Goal: Obtain resource: Obtain resource

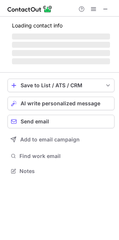
scroll to position [163, 119]
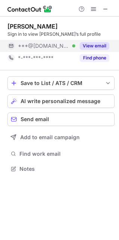
click at [105, 44] on button "View email" at bounding box center [95, 46] width 30 height 8
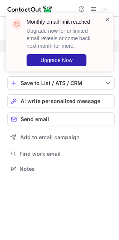
click at [109, 19] on span at bounding box center [108, 20] width 6 height 8
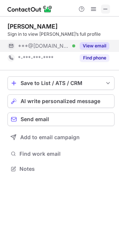
click at [106, 6] on span at bounding box center [106, 9] width 6 height 6
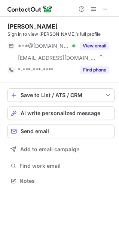
scroll to position [175, 119]
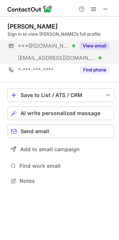
click at [100, 44] on button "View email" at bounding box center [95, 46] width 30 height 8
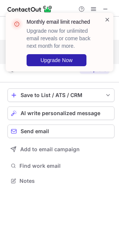
click at [108, 21] on span at bounding box center [108, 20] width 6 height 8
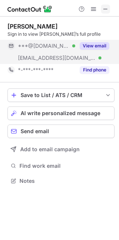
click at [108, 9] on span at bounding box center [106, 9] width 6 height 6
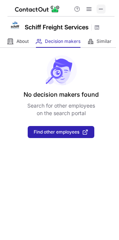
click at [100, 9] on span at bounding box center [101, 9] width 6 height 6
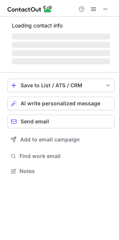
scroll to position [175, 119]
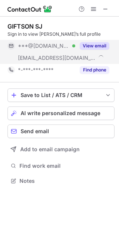
click at [87, 45] on button "View email" at bounding box center [95, 46] width 30 height 8
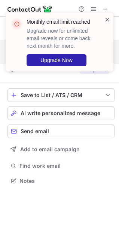
click at [109, 20] on span at bounding box center [108, 20] width 6 height 8
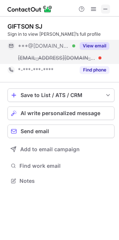
click at [106, 10] on span at bounding box center [106, 9] width 6 height 6
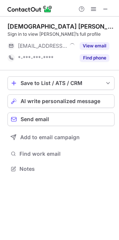
scroll to position [163, 119]
click at [109, 12] on button at bounding box center [105, 9] width 9 height 9
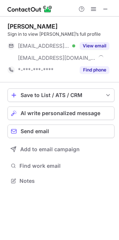
scroll to position [175, 119]
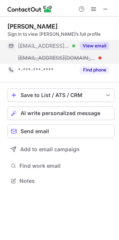
click at [91, 44] on button "View email" at bounding box center [95, 46] width 30 height 8
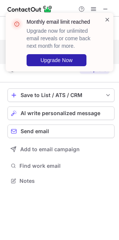
click at [110, 19] on span at bounding box center [108, 20] width 6 height 8
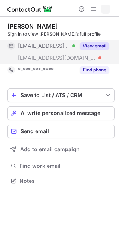
click at [109, 10] on button at bounding box center [105, 9] width 9 height 9
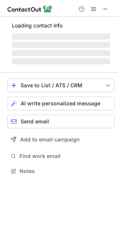
scroll to position [163, 119]
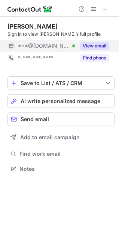
click at [107, 46] on button "View email" at bounding box center [95, 46] width 30 height 8
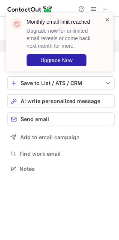
click at [108, 20] on span at bounding box center [108, 20] width 6 height 8
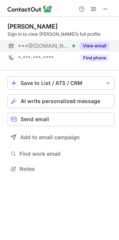
click at [108, 8] on div "Monthly email limit reached Upgrade now for unlimited email reveals or come bac…" at bounding box center [60, 12] width 120 height 15
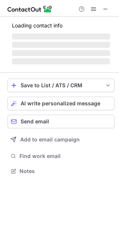
scroll to position [163, 119]
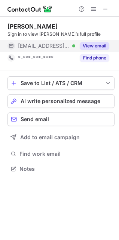
click at [98, 44] on button "View email" at bounding box center [95, 46] width 30 height 8
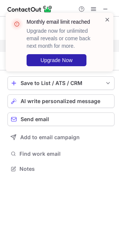
click at [108, 20] on span at bounding box center [108, 20] width 6 height 8
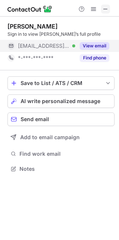
click at [106, 9] on span at bounding box center [106, 9] width 6 height 6
